Goal: Task Accomplishment & Management: Manage account settings

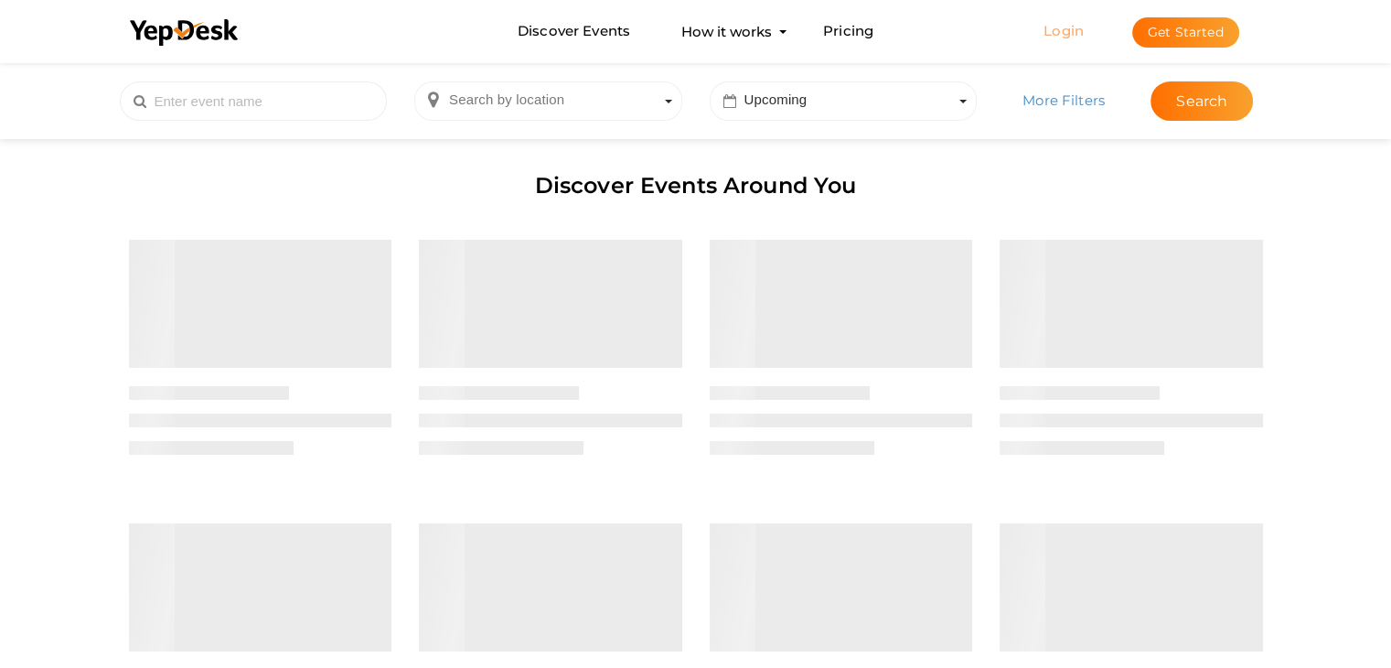
click at [1076, 24] on link "Login" at bounding box center [1064, 30] width 40 height 17
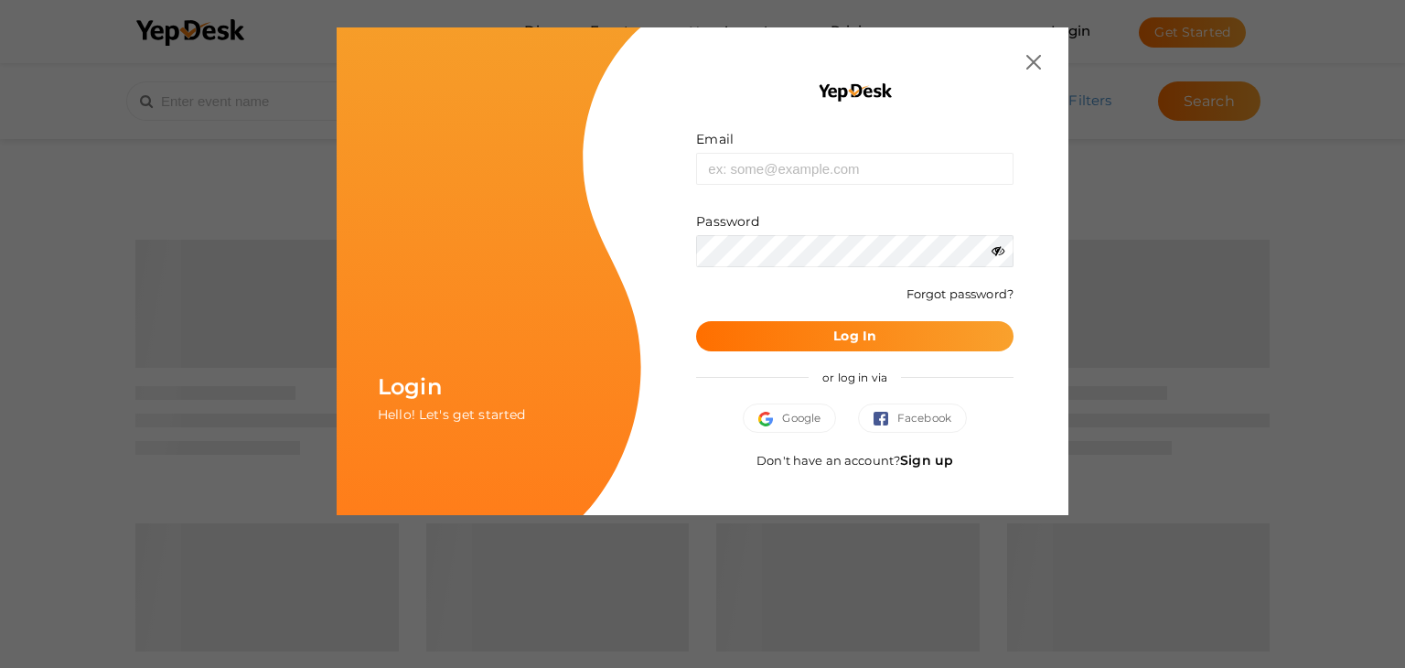
drag, startPoint x: 841, startPoint y: 202, endPoint x: 819, endPoint y: 175, distance: 35.1
click at [819, 175] on form "Email Invalid email. Password Wrong Credentials Forgot password? Log In" at bounding box center [854, 240] width 317 height 221
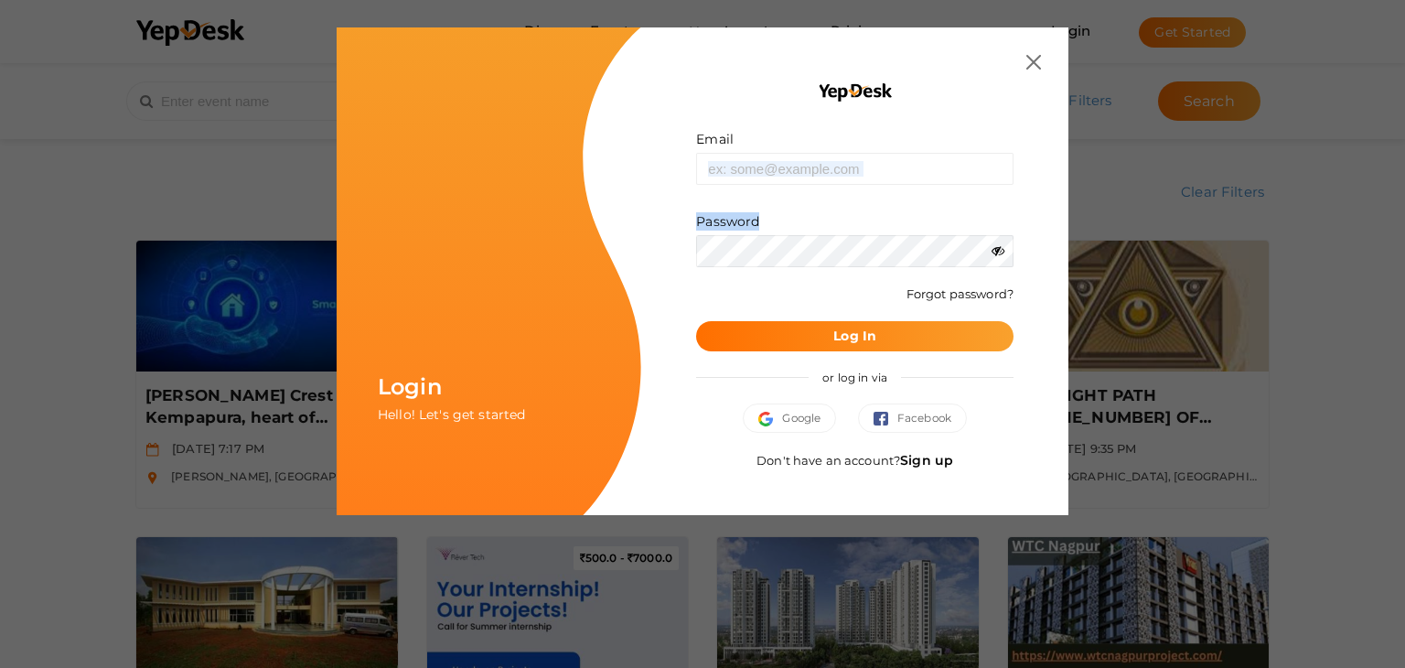
click at [819, 175] on input "text" at bounding box center [854, 169] width 317 height 32
click at [1035, 68] on img at bounding box center [1033, 62] width 15 height 15
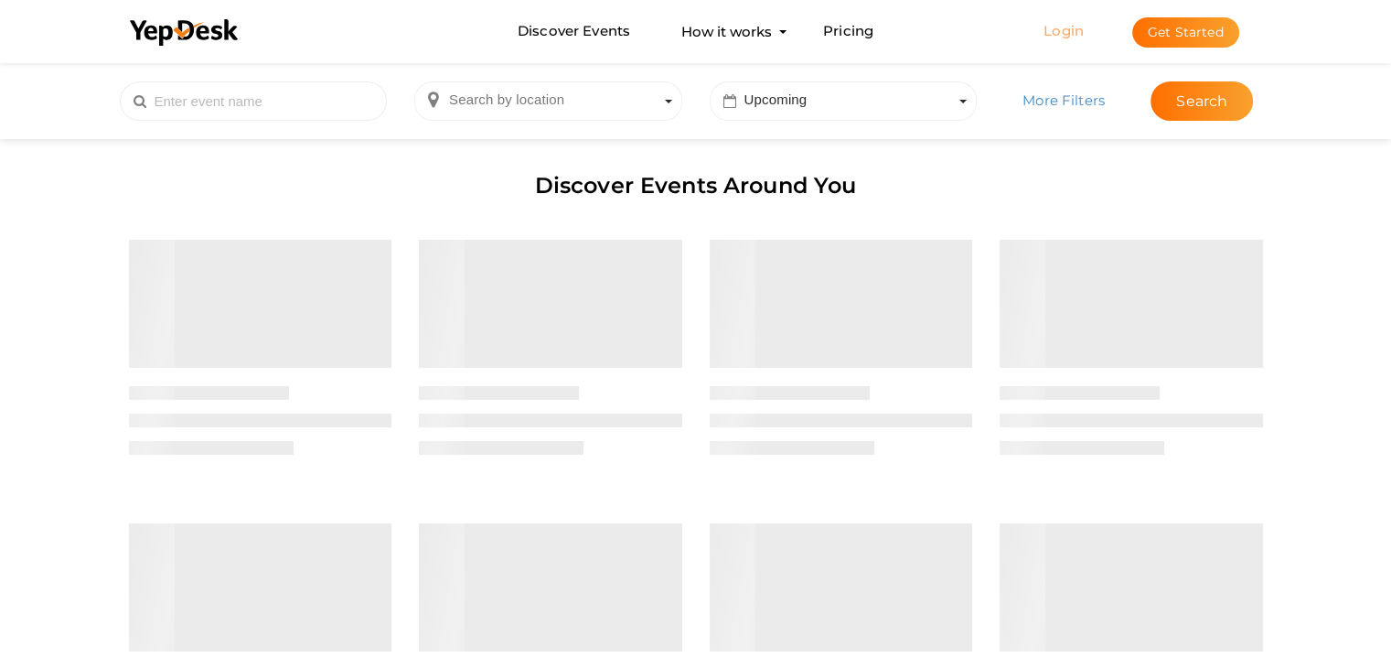
click at [1081, 24] on link "Login" at bounding box center [1064, 30] width 40 height 17
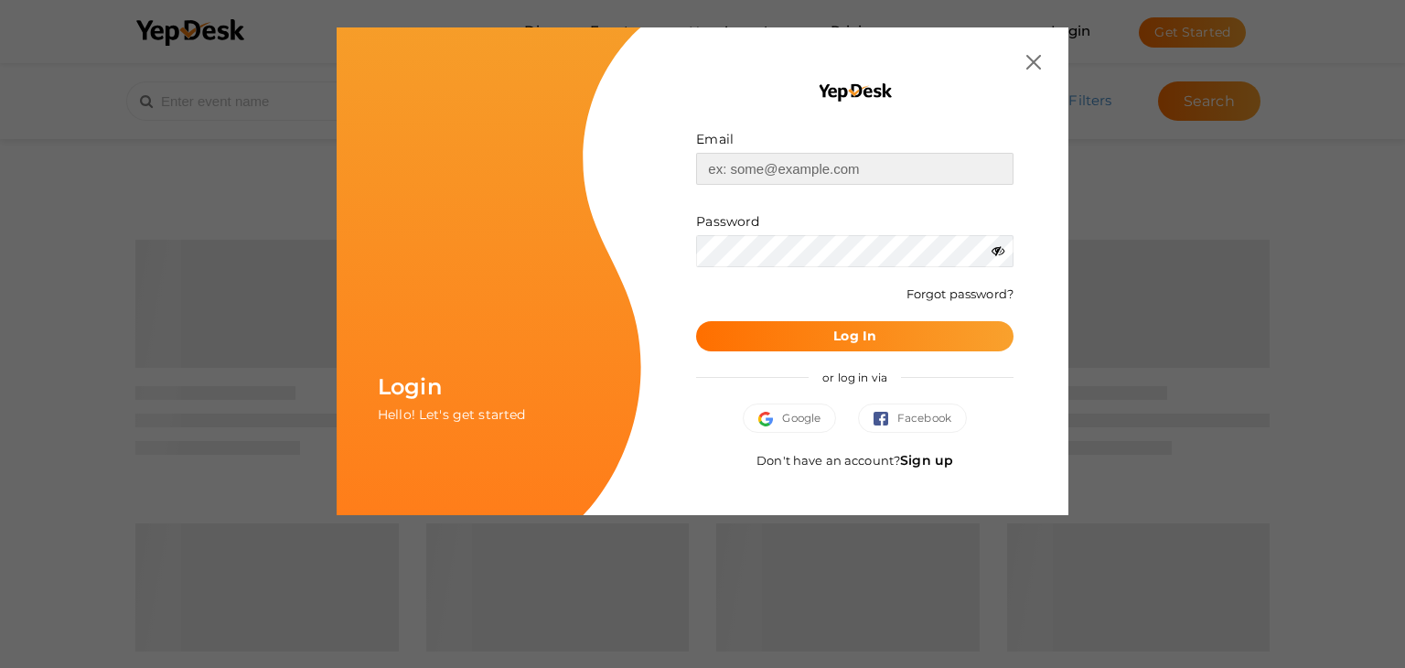
click at [817, 175] on input "text" at bounding box center [854, 169] width 317 height 32
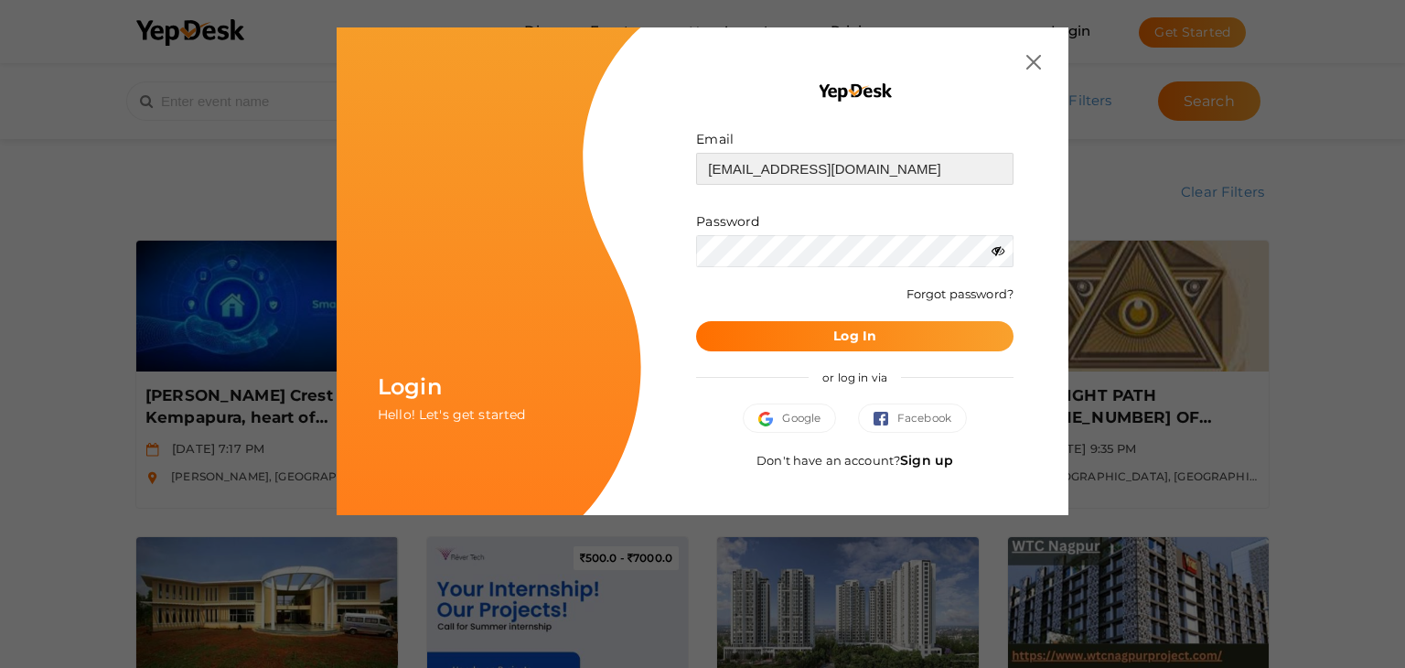
type input "[EMAIL_ADDRESS][DOMAIN_NAME]"
click at [830, 341] on button "Log In" at bounding box center [854, 336] width 317 height 30
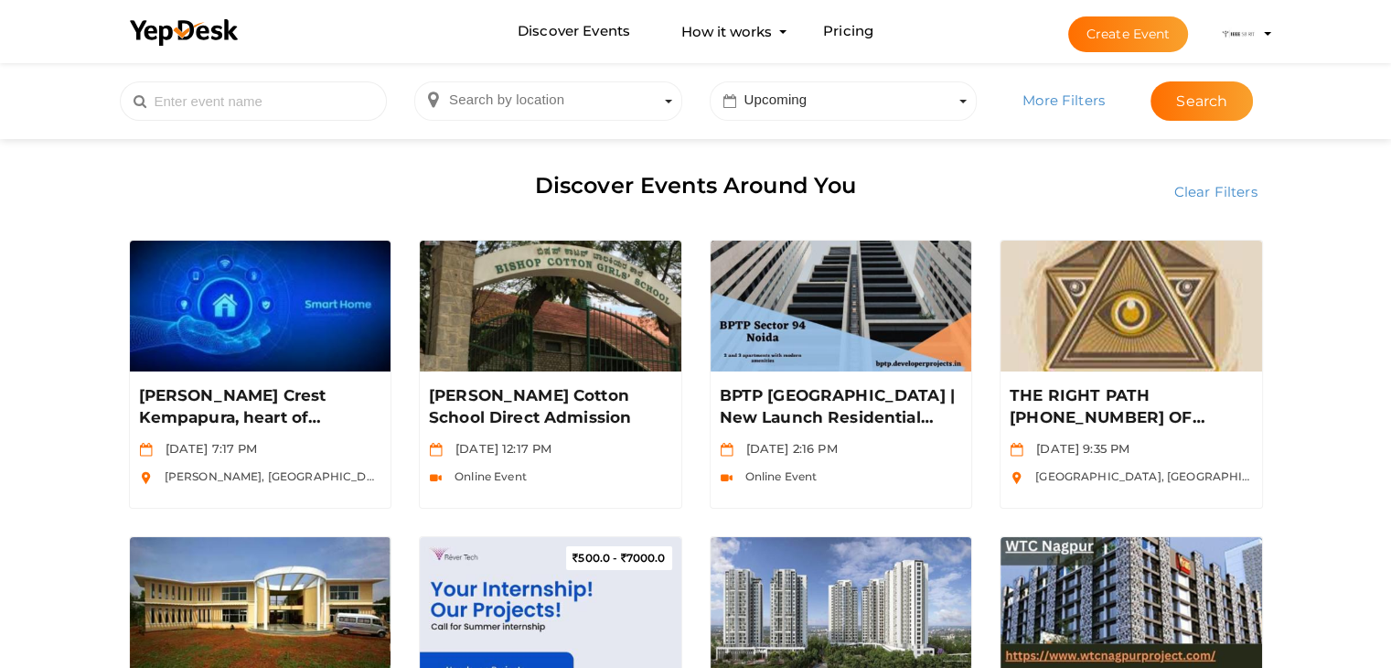
click at [1233, 29] on img at bounding box center [1238, 34] width 37 height 37
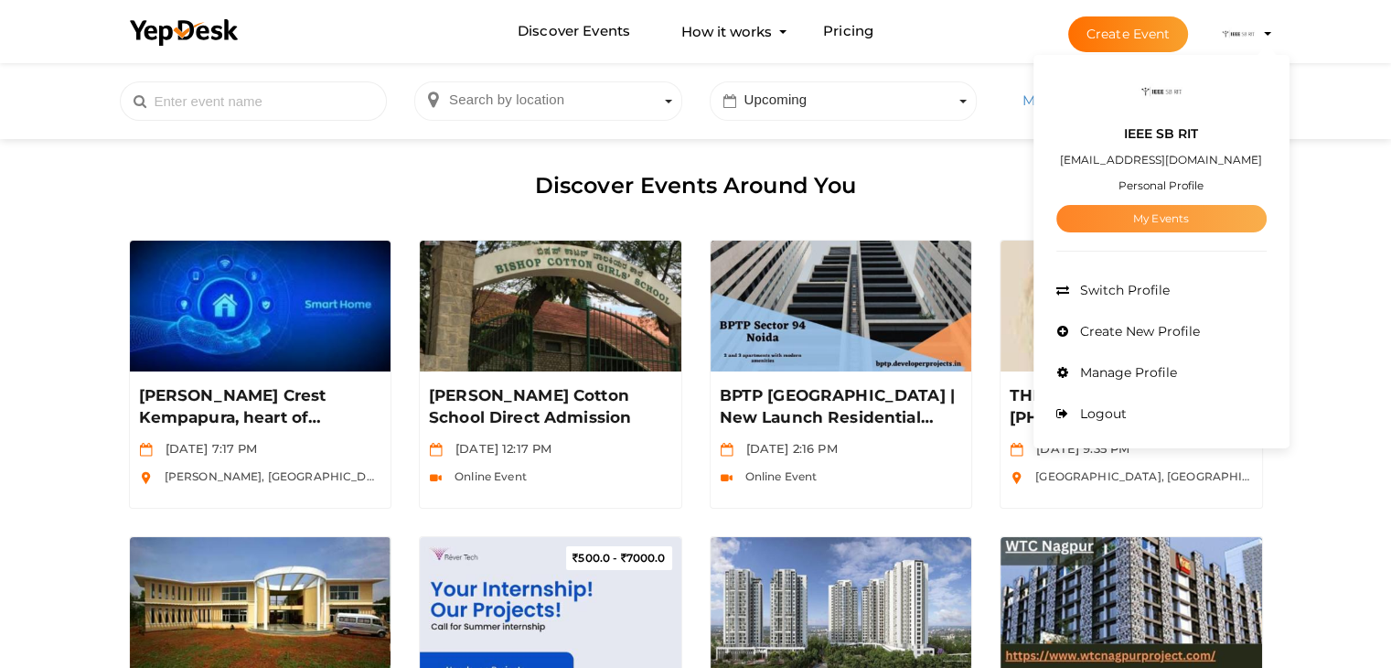
click at [1171, 224] on link "My Events" at bounding box center [1161, 218] width 210 height 27
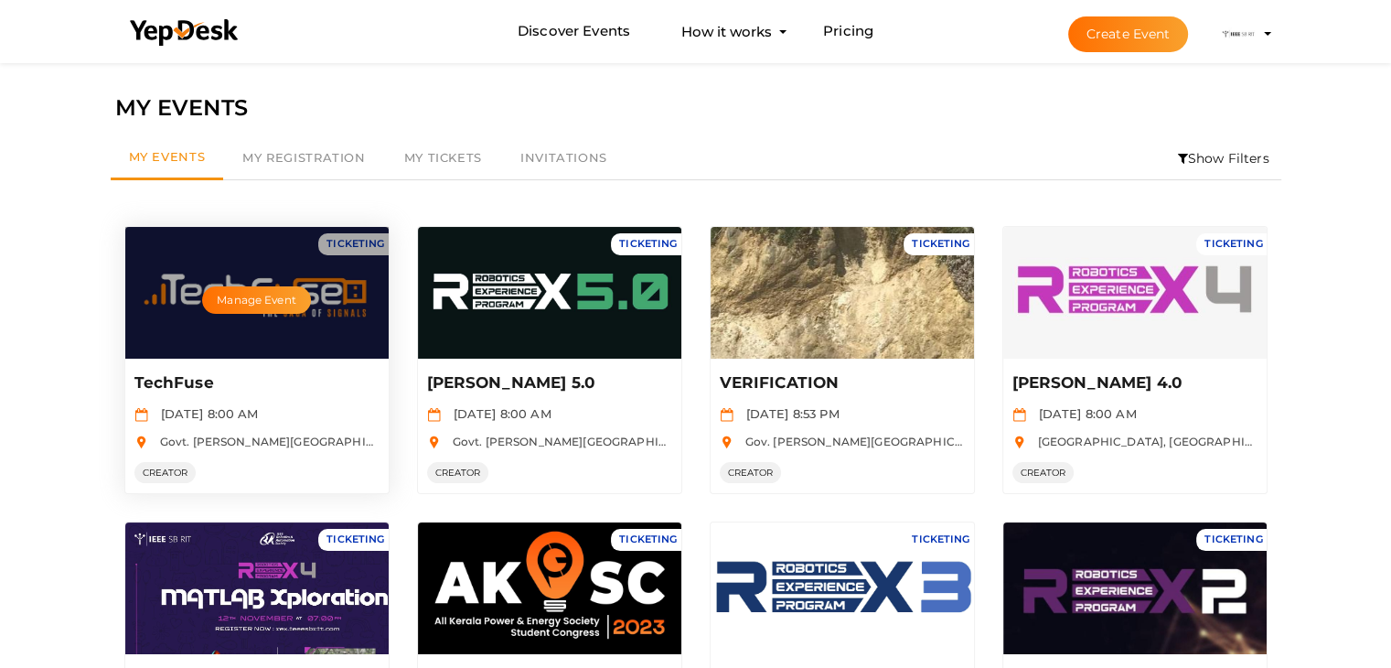
click at [262, 341] on div "Manage Event" at bounding box center [256, 293] width 263 height 132
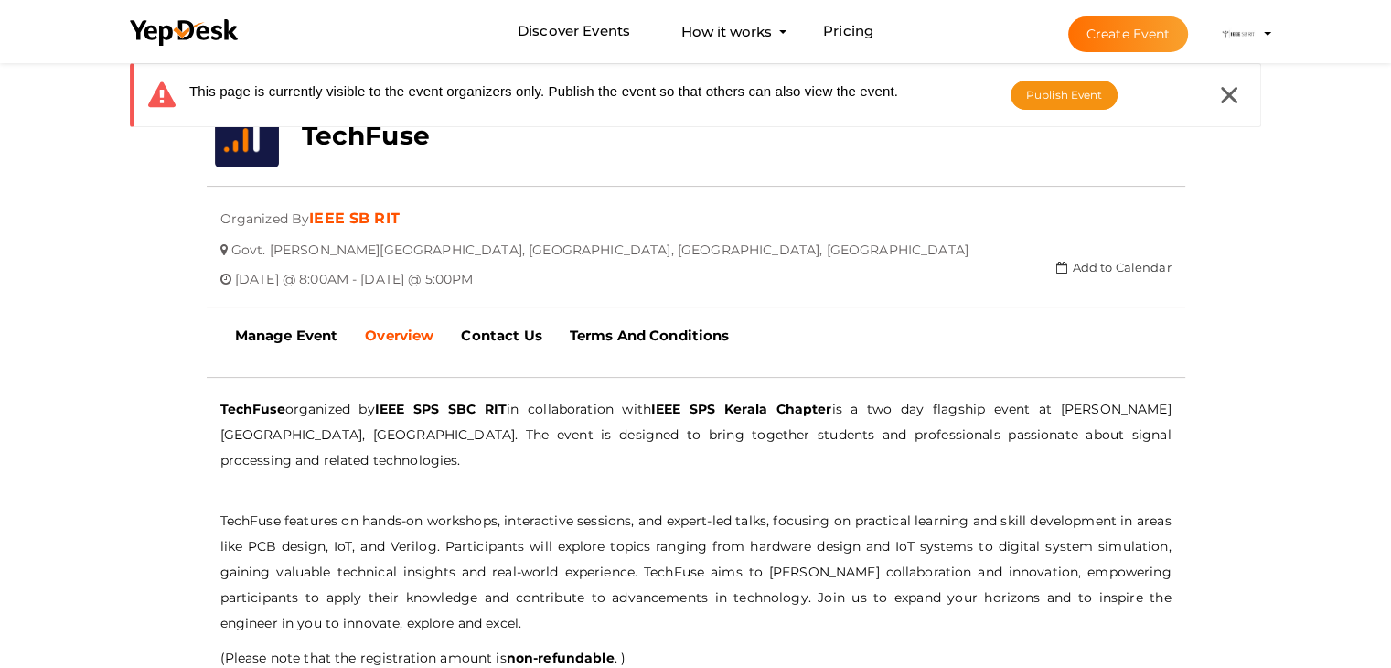
scroll to position [238, 0]
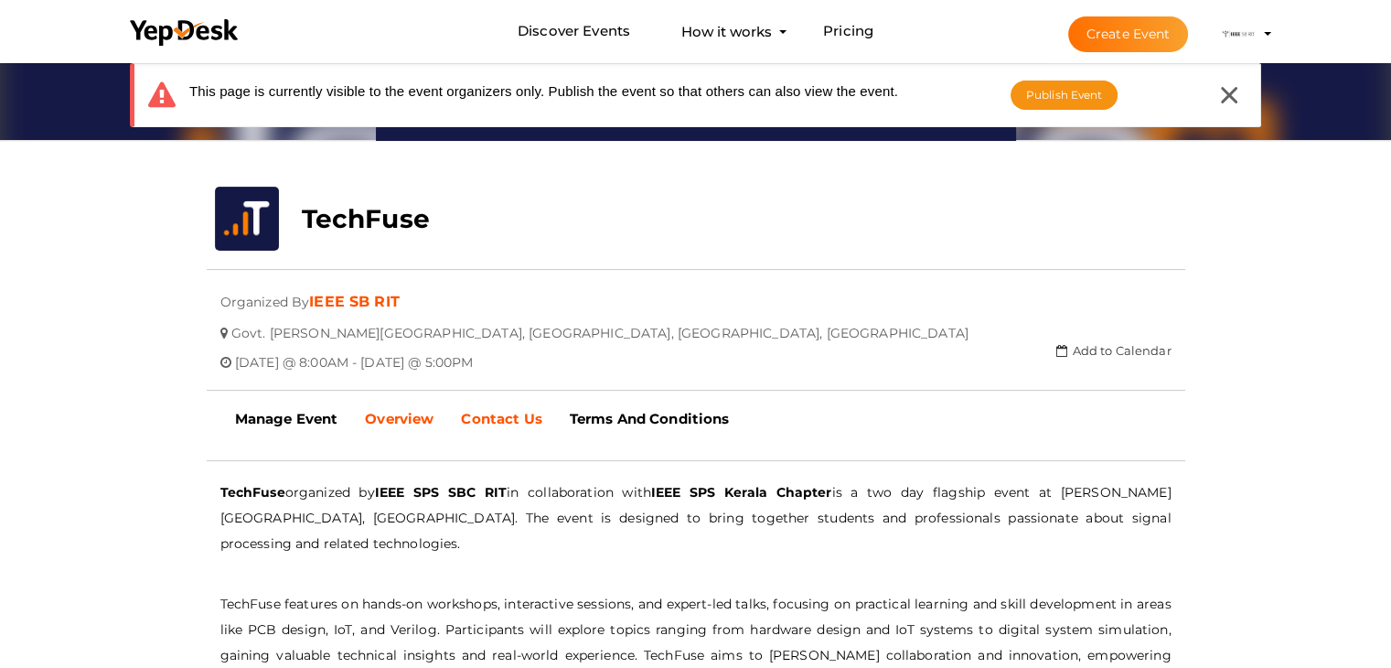
click at [499, 405] on link "Contact Us" at bounding box center [501, 419] width 108 height 46
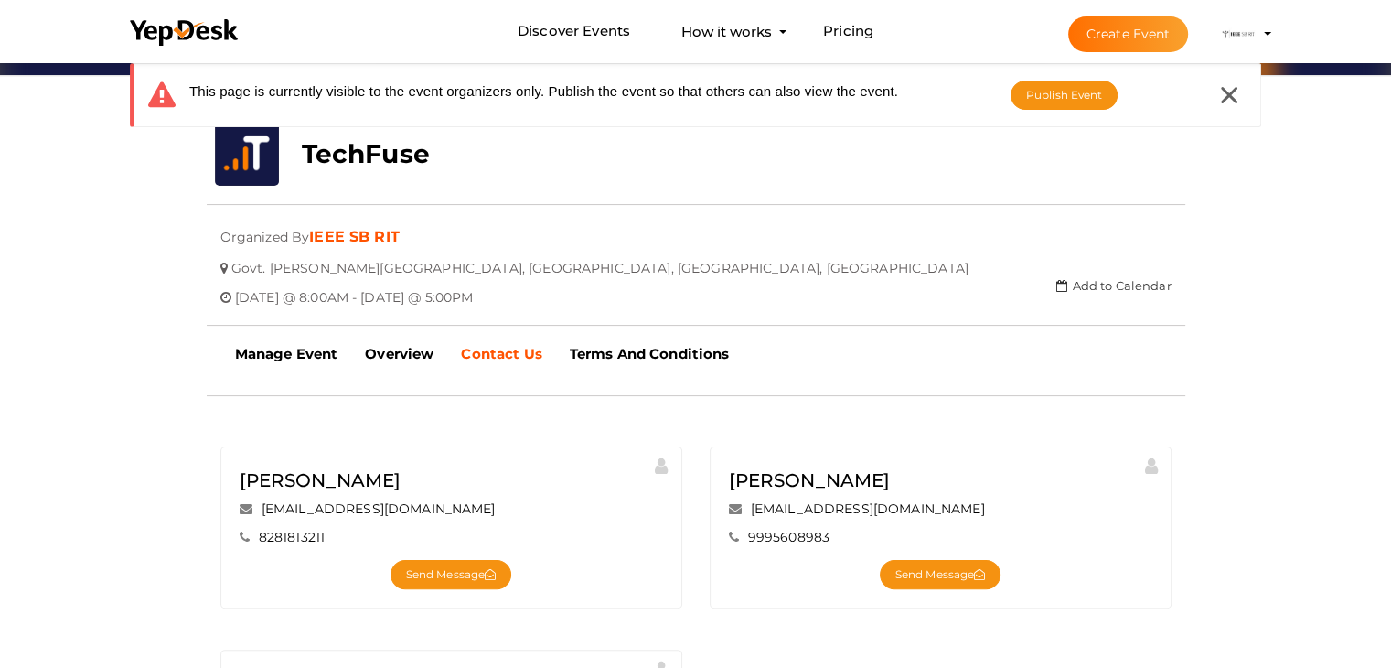
scroll to position [304, 0]
click at [635, 360] on link "Terms And Conditions" at bounding box center [649, 353] width 187 height 46
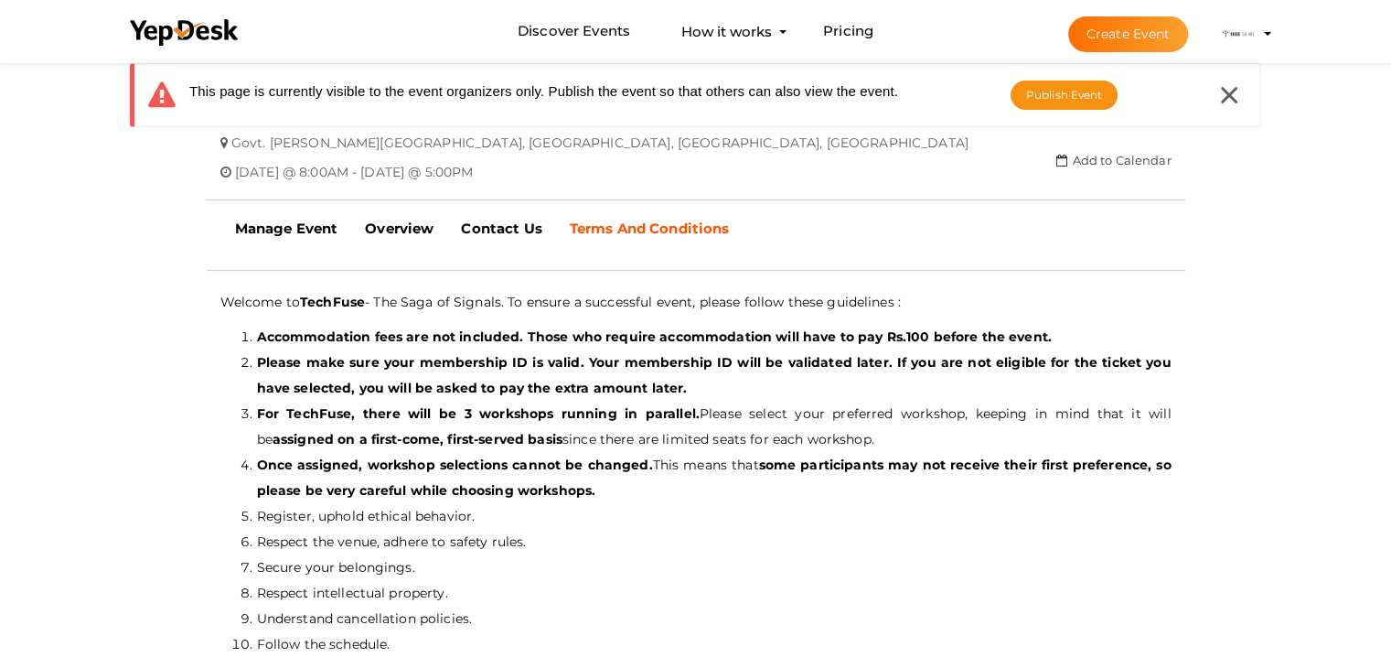
scroll to position [433, 0]
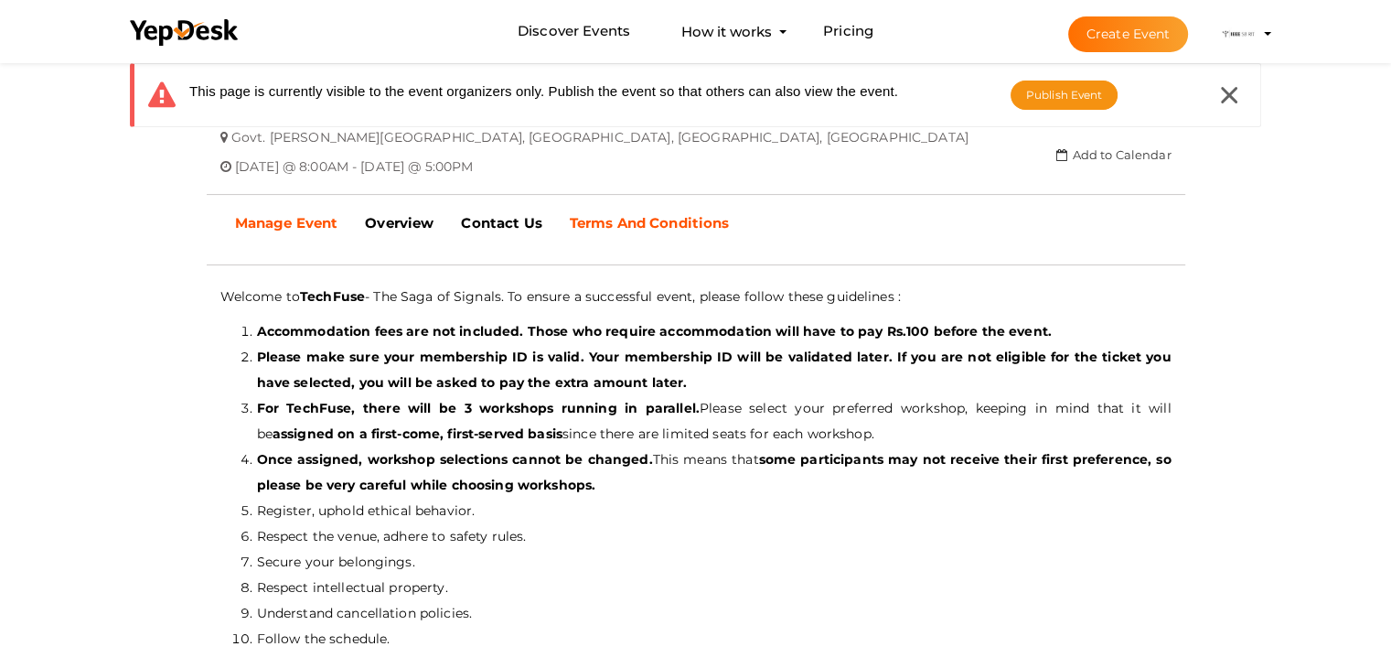
click at [317, 224] on b "Manage Event" at bounding box center [286, 222] width 103 height 17
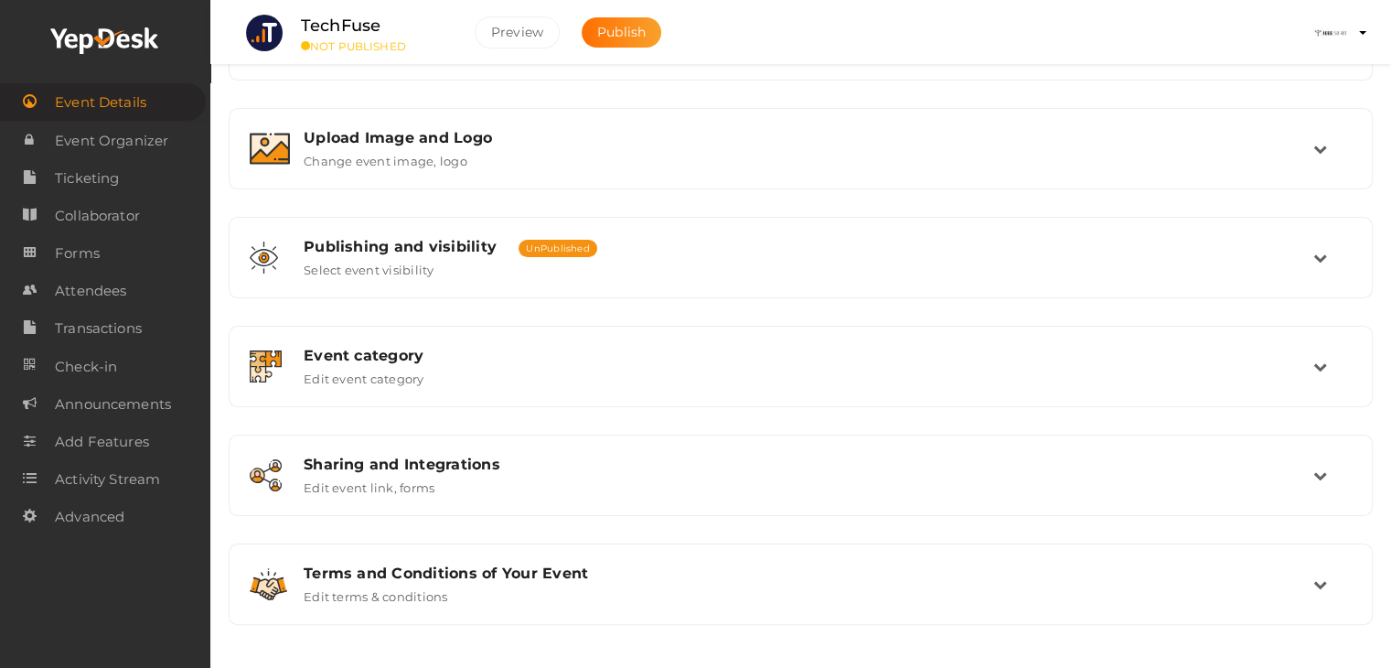
scroll to position [308, 0]
click at [102, 125] on span "Event Organizer" at bounding box center [111, 141] width 113 height 37
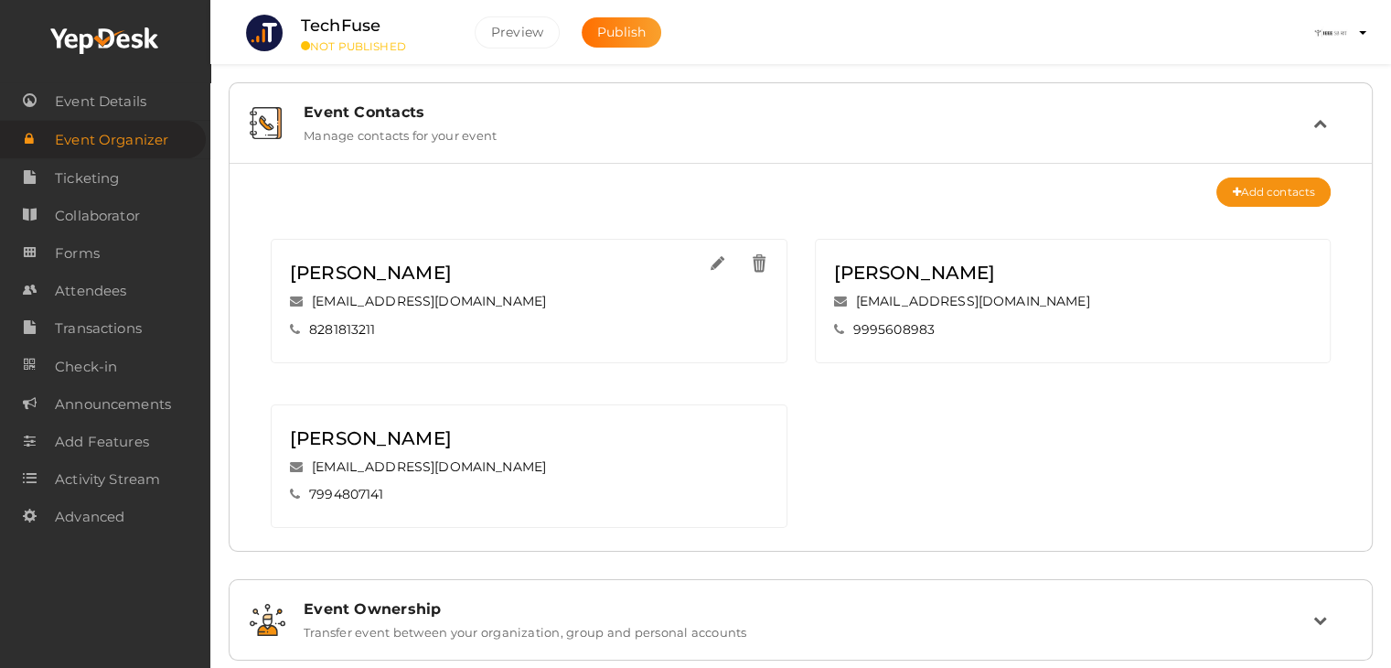
scroll to position [37, 0]
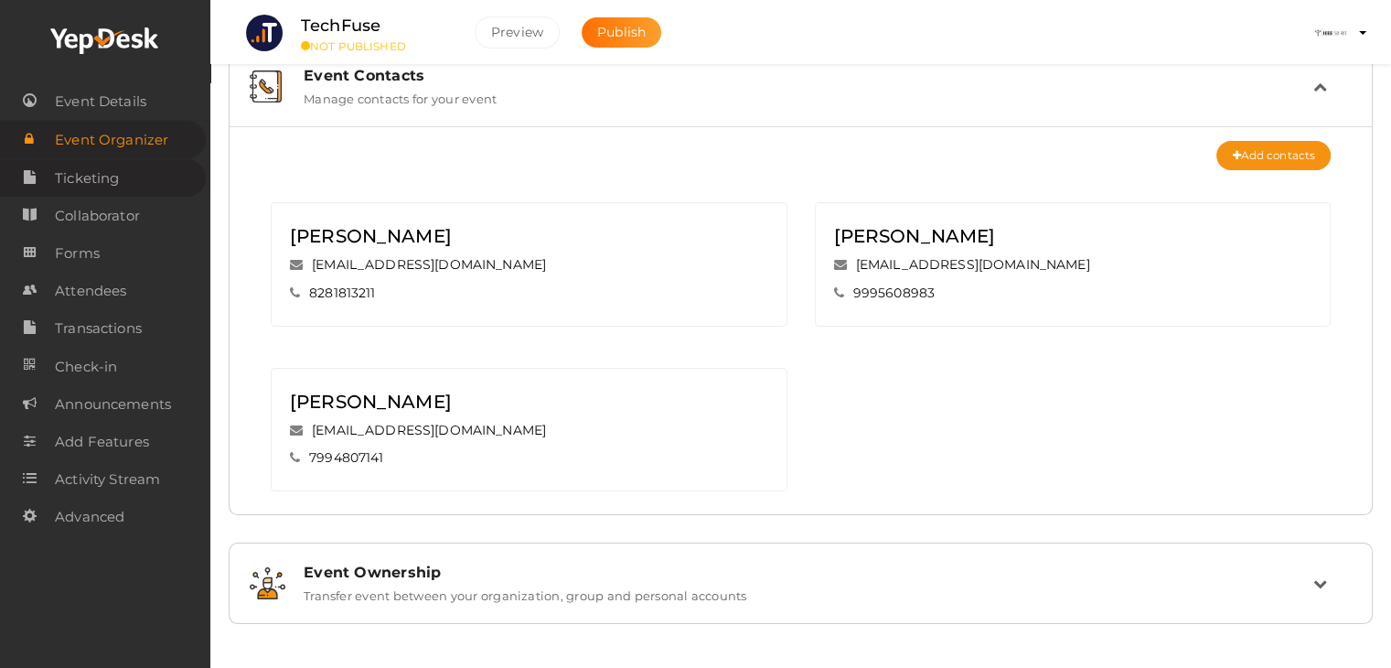
click at [95, 182] on span "Ticketing" at bounding box center [87, 178] width 64 height 37
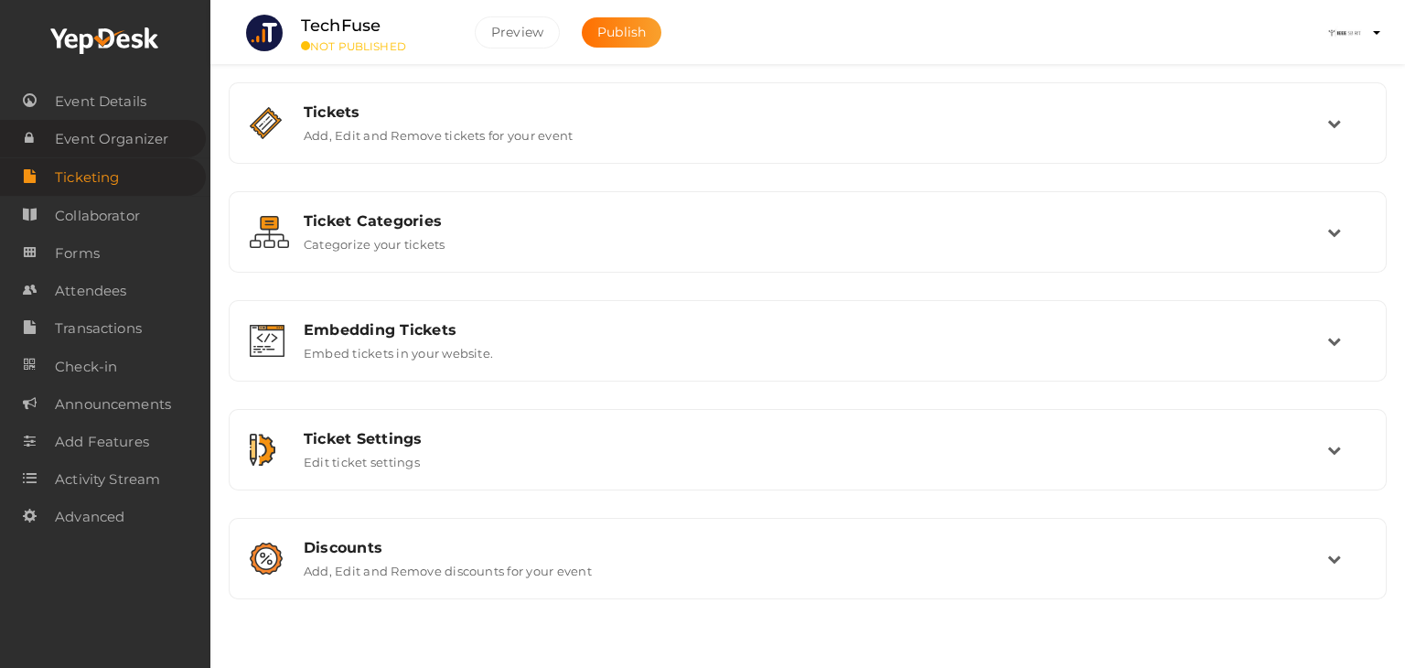
click at [121, 134] on span "Event Organizer" at bounding box center [111, 139] width 113 height 37
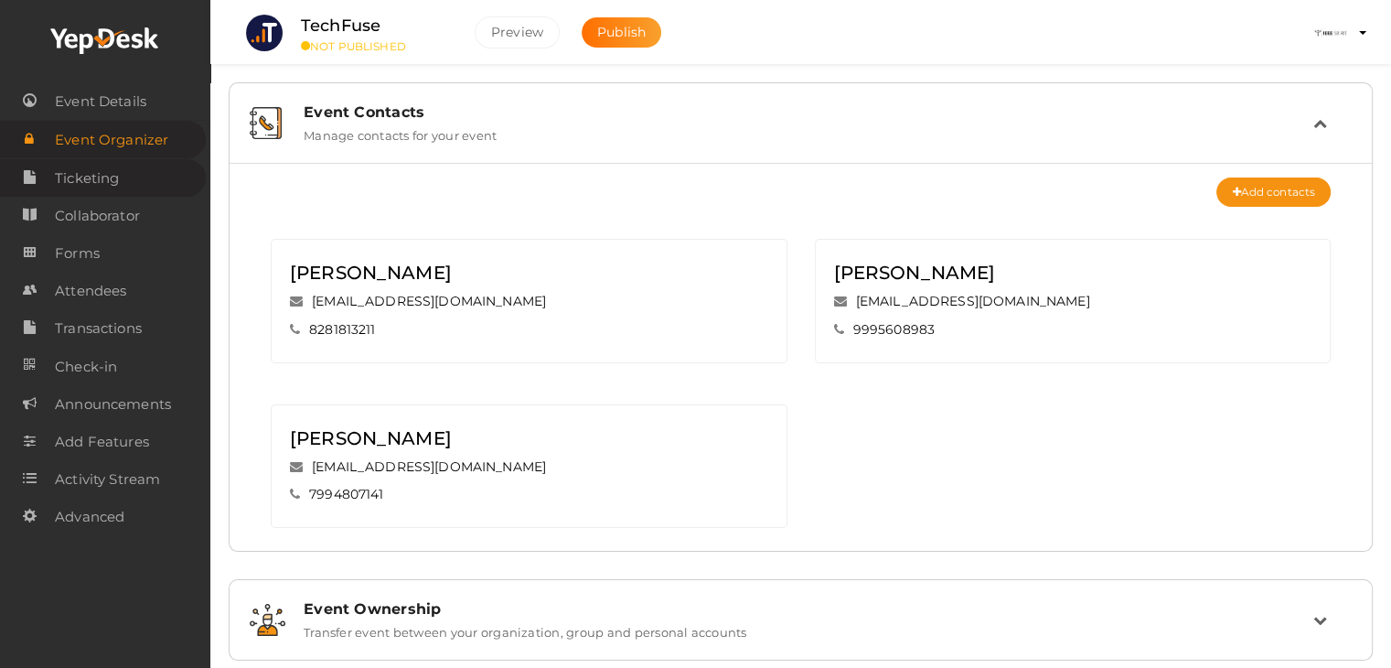
click at [135, 186] on link "Ticketing" at bounding box center [103, 177] width 206 height 37
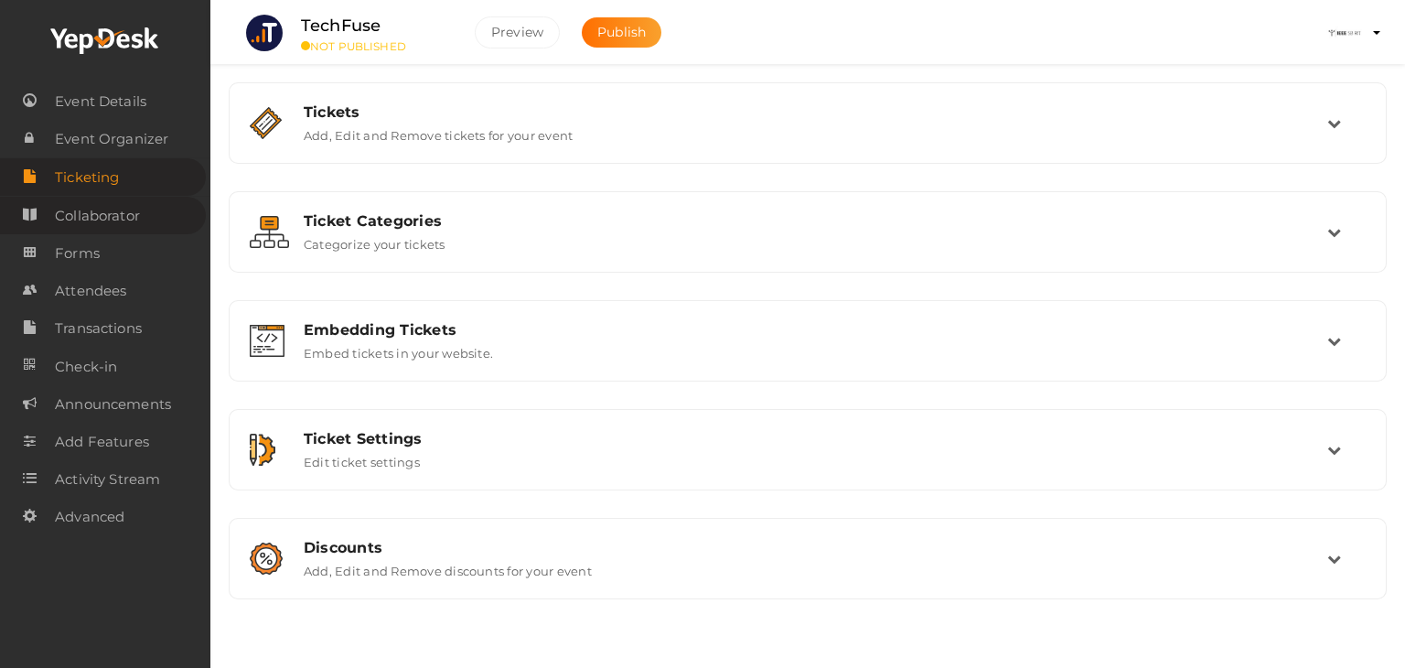
click at [133, 233] on span "Collaborator" at bounding box center [97, 216] width 85 height 37
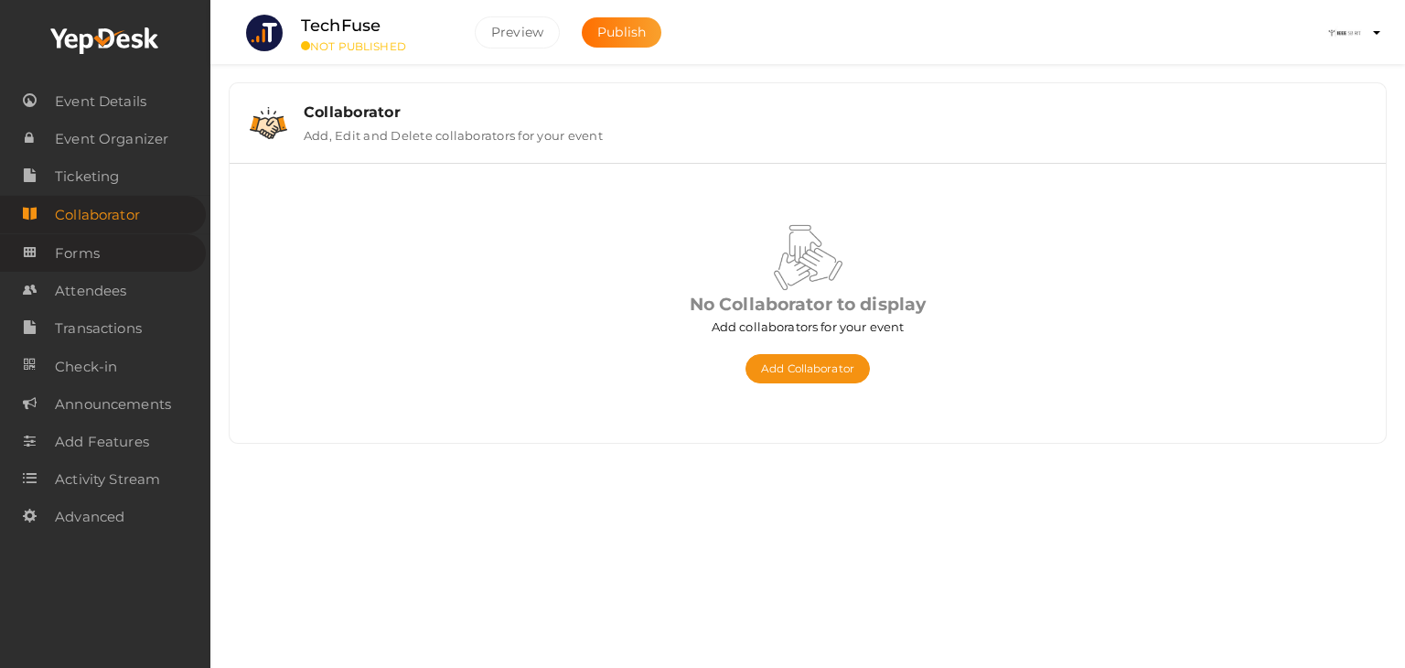
click at [85, 264] on span "Forms" at bounding box center [77, 253] width 45 height 37
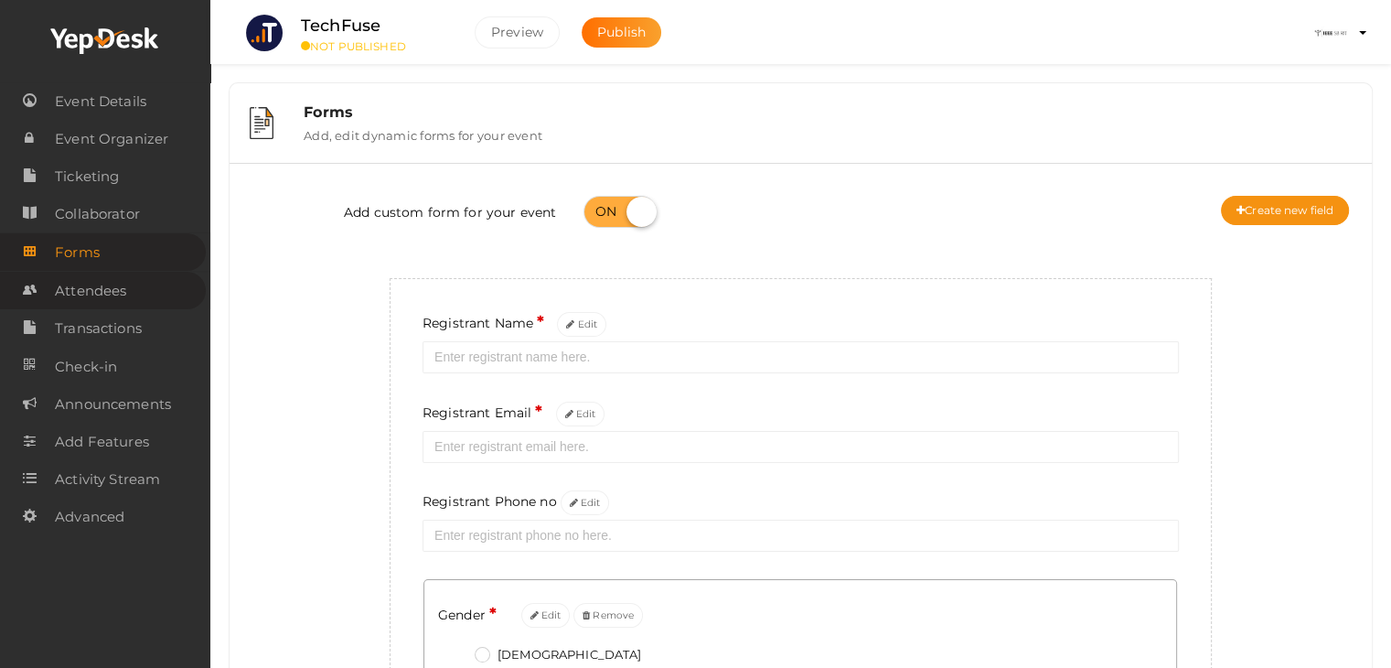
click at [85, 279] on span "Attendees" at bounding box center [90, 291] width 71 height 37
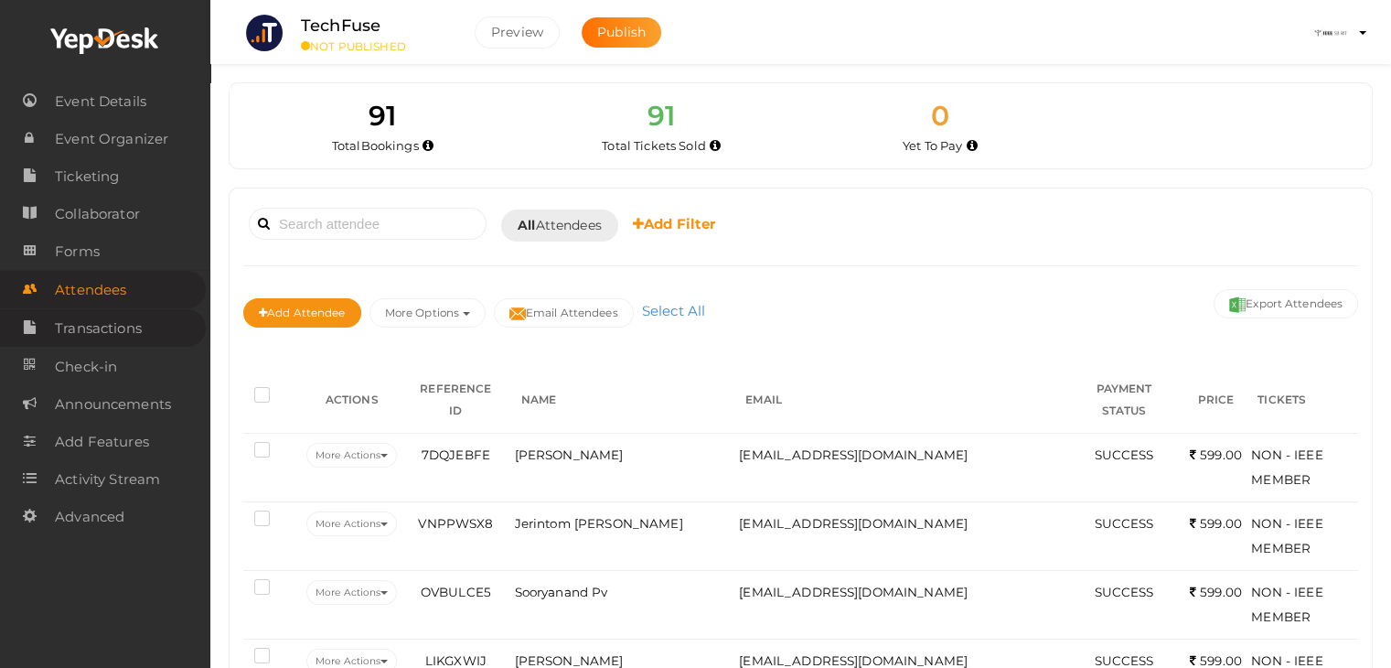
click at [88, 337] on span "Transactions" at bounding box center [98, 328] width 87 height 37
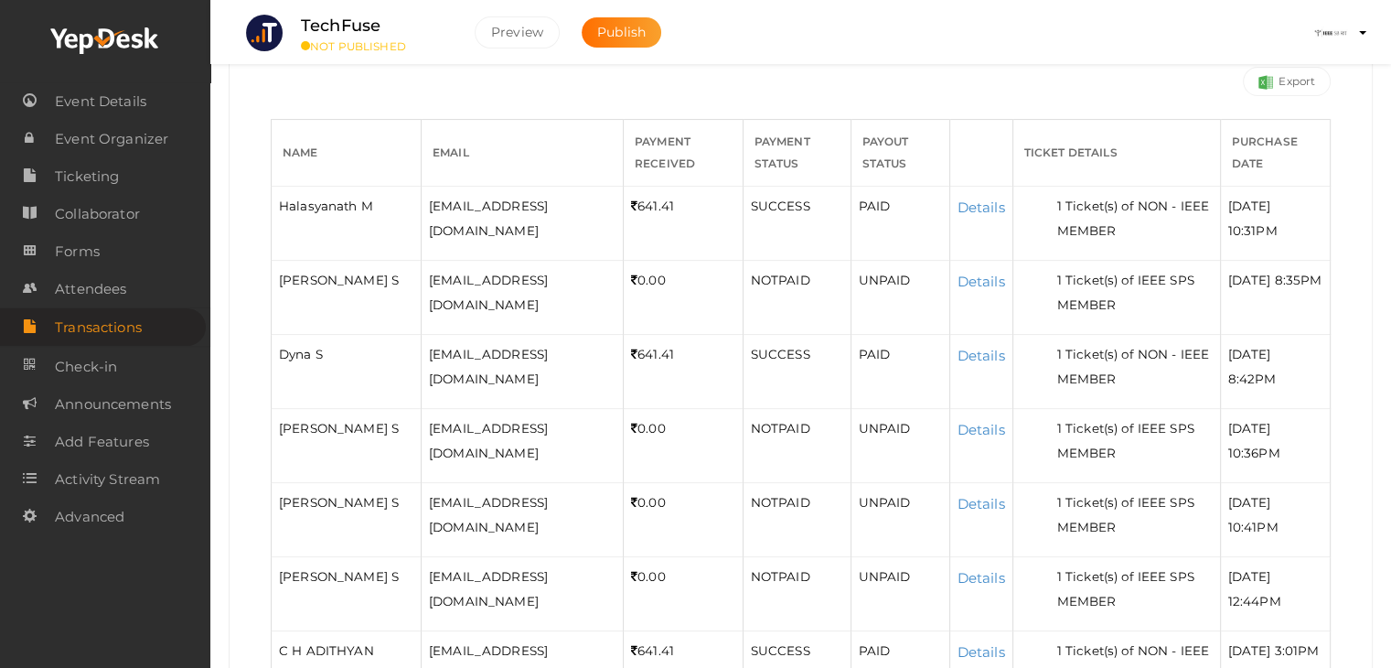
scroll to position [333, 0]
click at [92, 370] on span "Check-in" at bounding box center [86, 366] width 62 height 37
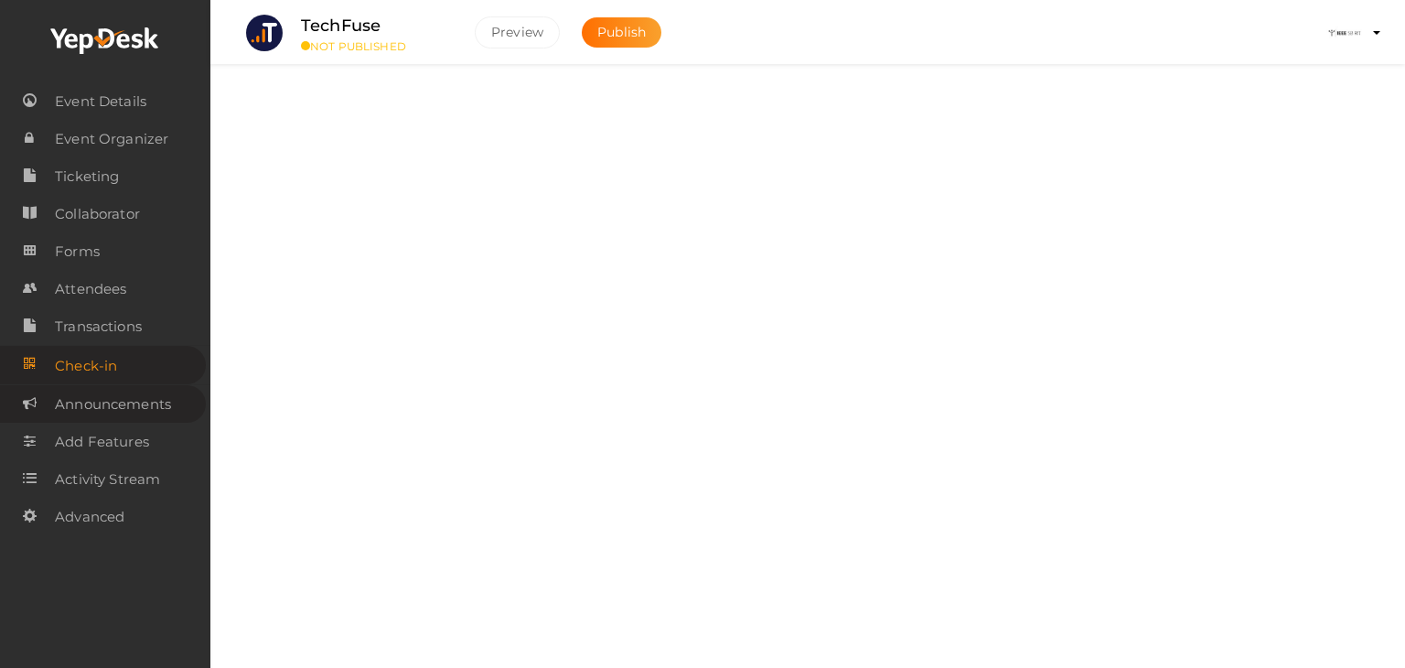
click at [88, 411] on span "Announcements" at bounding box center [113, 404] width 116 height 37
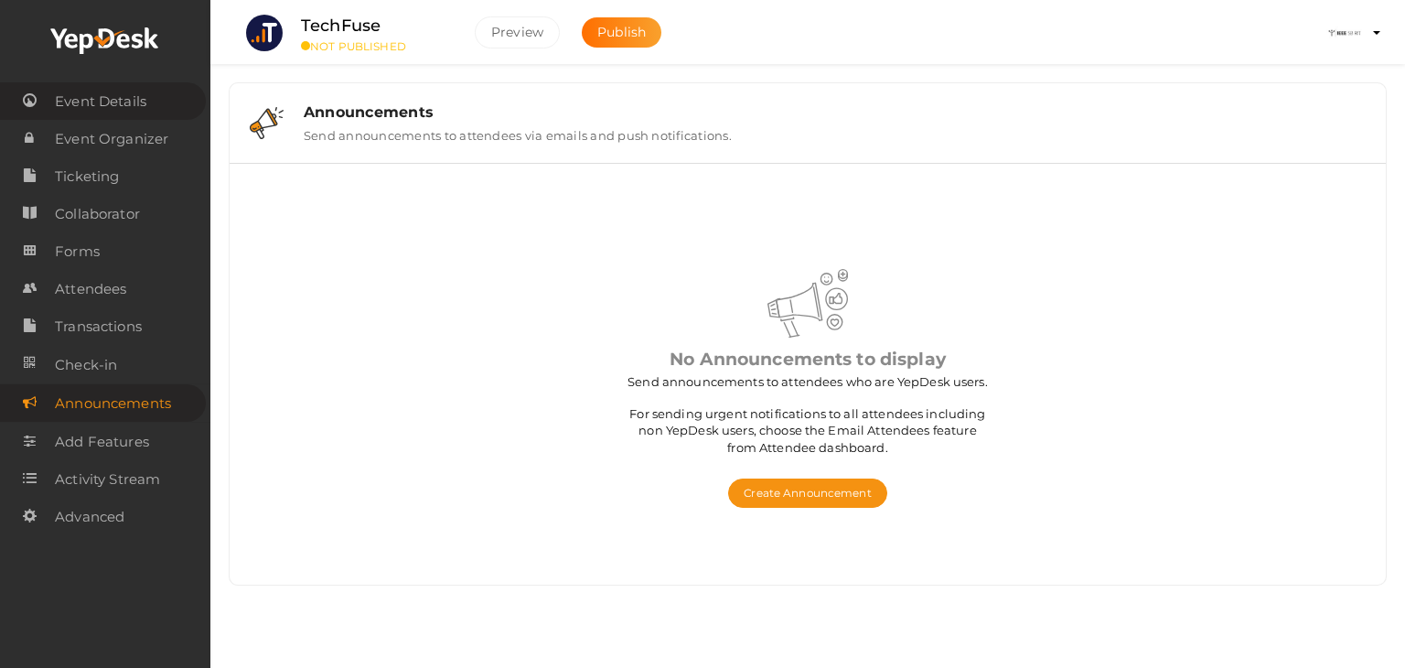
click at [57, 94] on span "Event Details" at bounding box center [100, 101] width 91 height 37
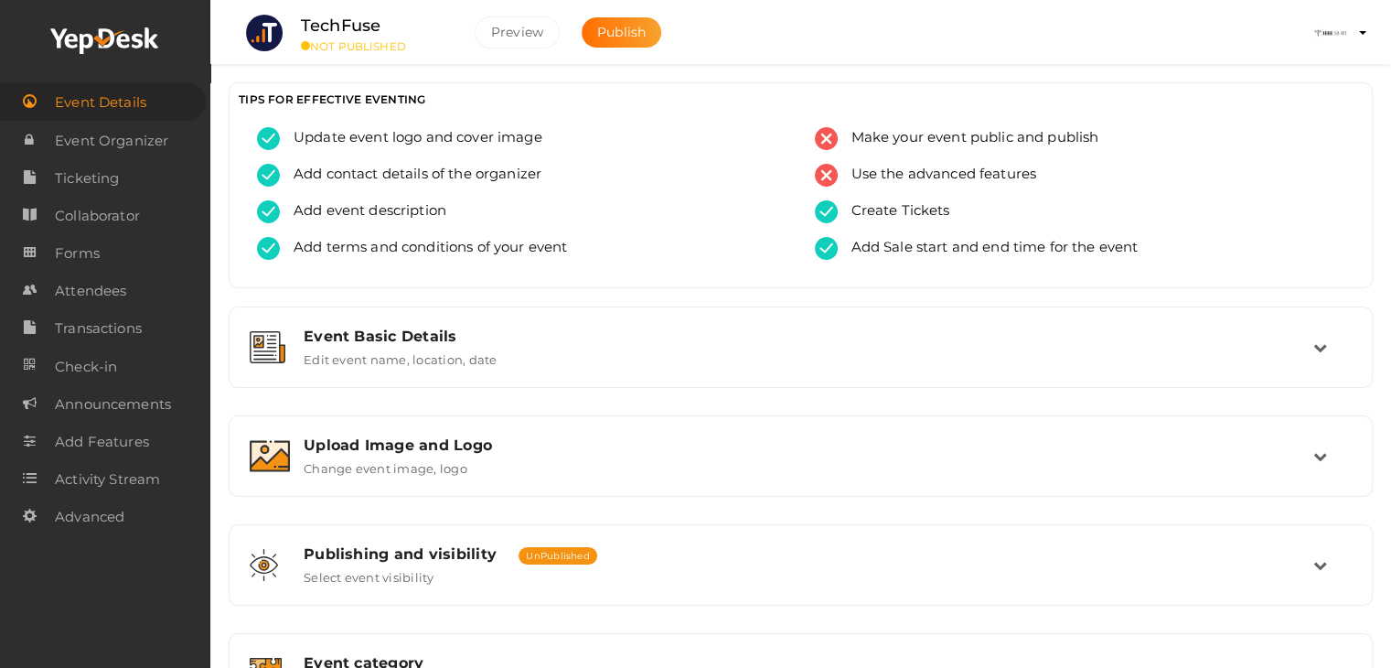
click at [1340, 36] on img at bounding box center [1330, 33] width 37 height 37
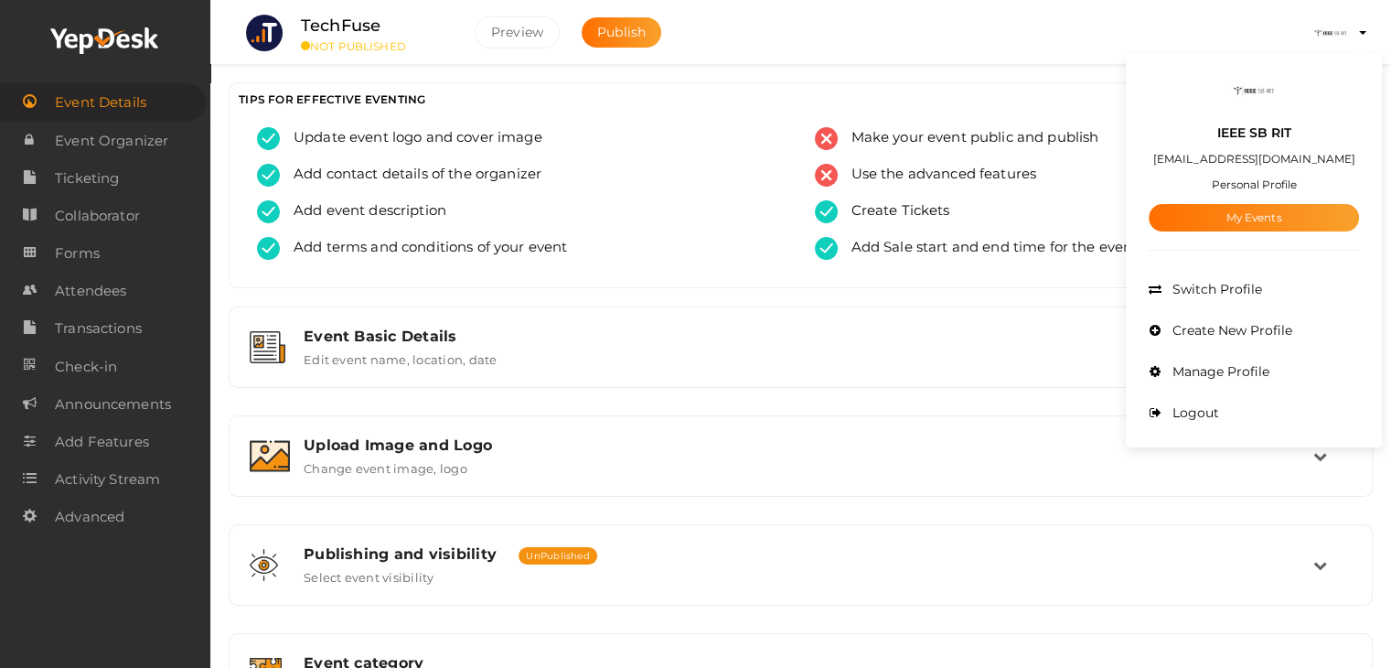
click at [703, 27] on ul "TechFuse NOT PUBLISHED Preview Publish Preview IEEE SB RIT ieeesb.ritk@gmail.co…" at bounding box center [800, 23] width 1135 height 46
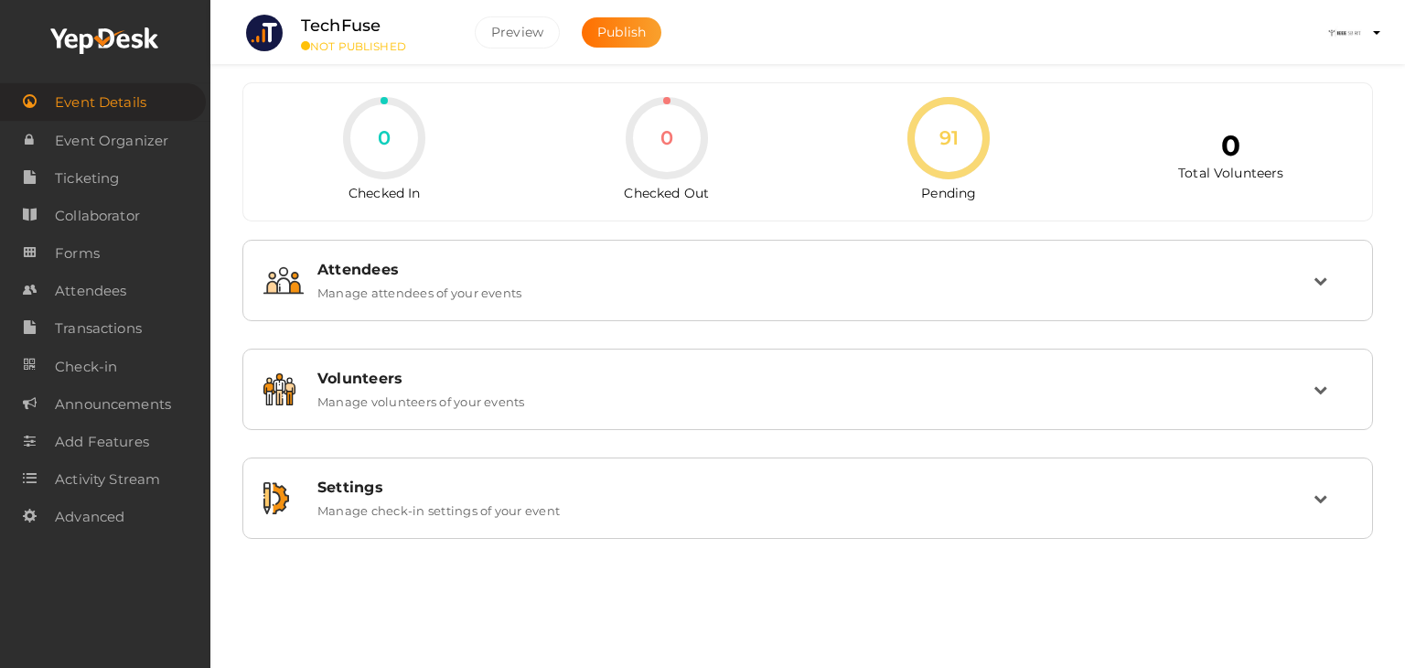
click at [102, 48] on icon at bounding box center [105, 40] width 110 height 27
